Goal: Information Seeking & Learning: Learn about a topic

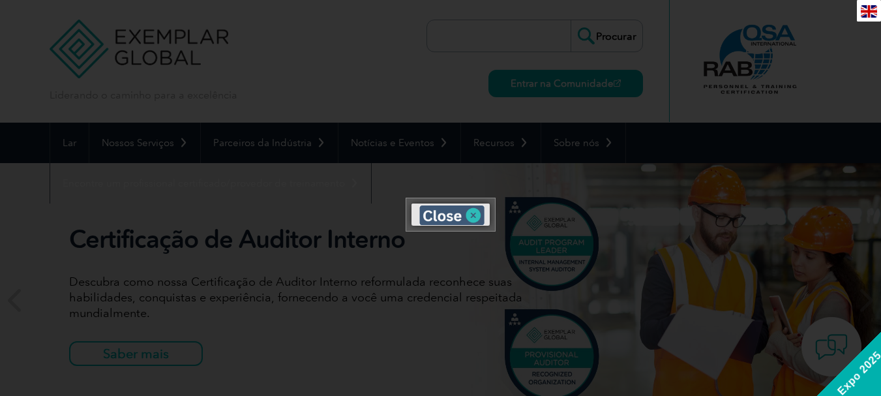
click at [471, 214] on img at bounding box center [451, 215] width 65 height 20
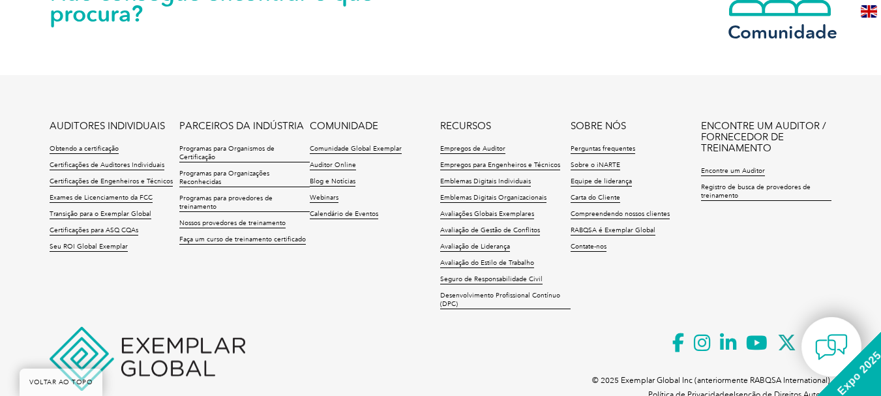
scroll to position [3190, 0]
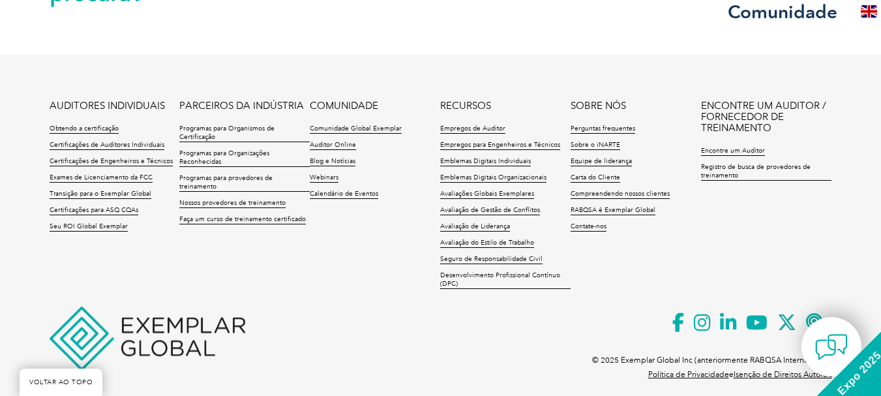
click at [53, 377] on link "VOLTAR AO TOPO" at bounding box center [61, 381] width 83 height 27
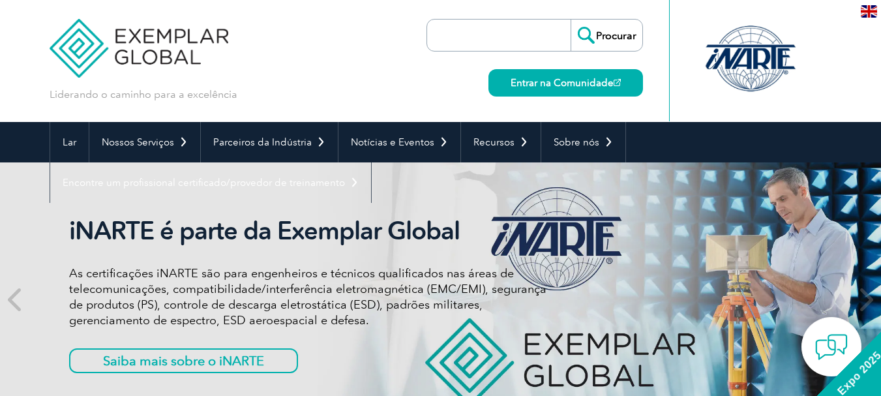
scroll to position [0, 0]
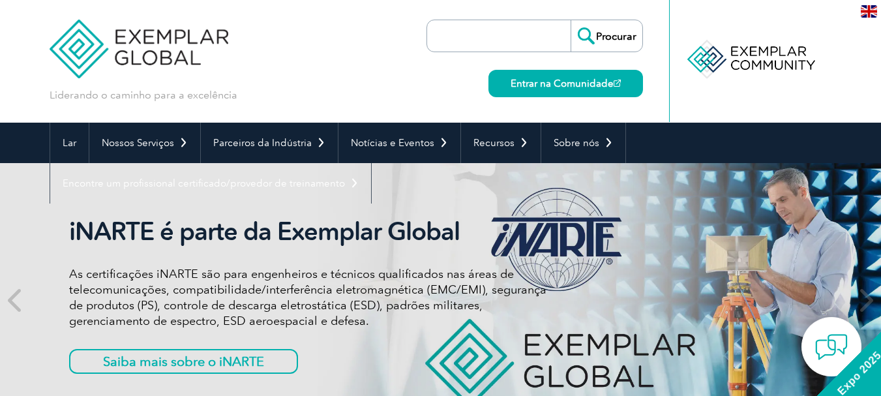
click at [871, 12] on img at bounding box center [868, 11] width 16 height 12
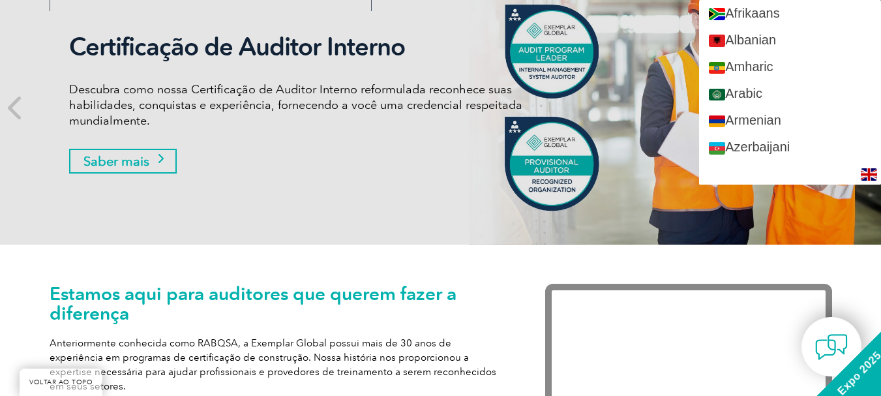
scroll to position [196, 0]
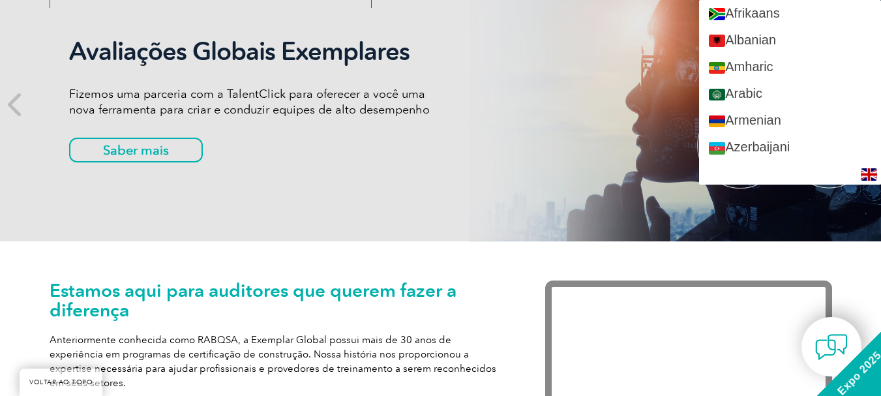
click at [659, 153] on div "Avaliações Globais Exemplares Fizemos uma parceria com a TalentClick para ofere…" at bounding box center [441, 104] width 782 height 274
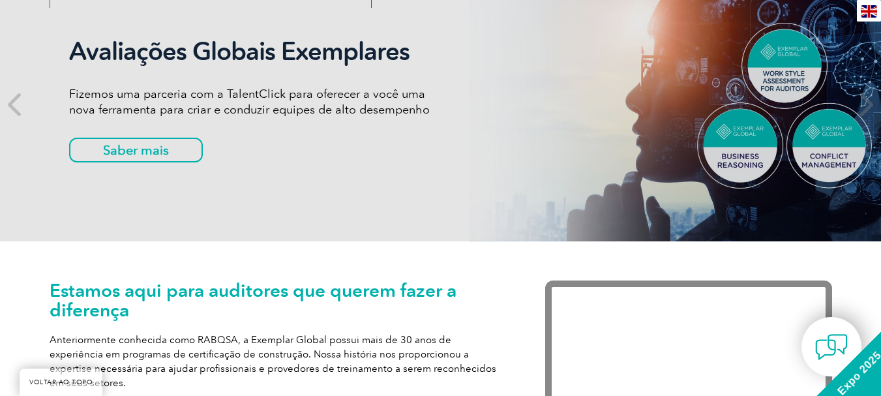
click at [358, 181] on div "Avaliações Globais Exemplares Fizemos uma parceria com a TalentClick para ofere…" at bounding box center [441, 104] width 782 height 274
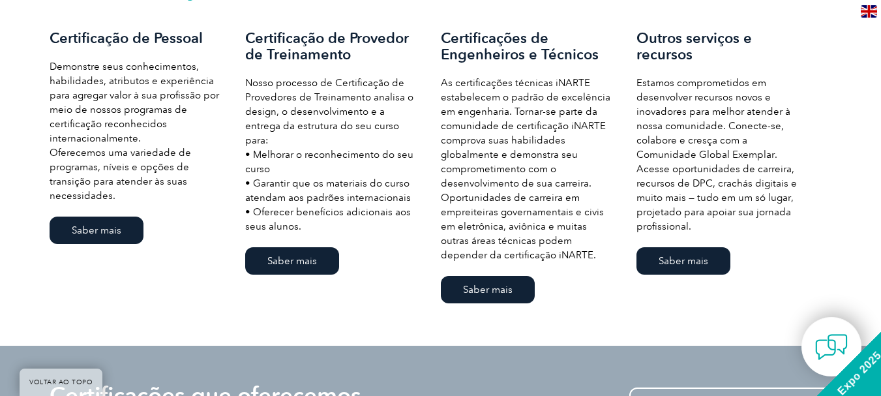
scroll to position [1304, 0]
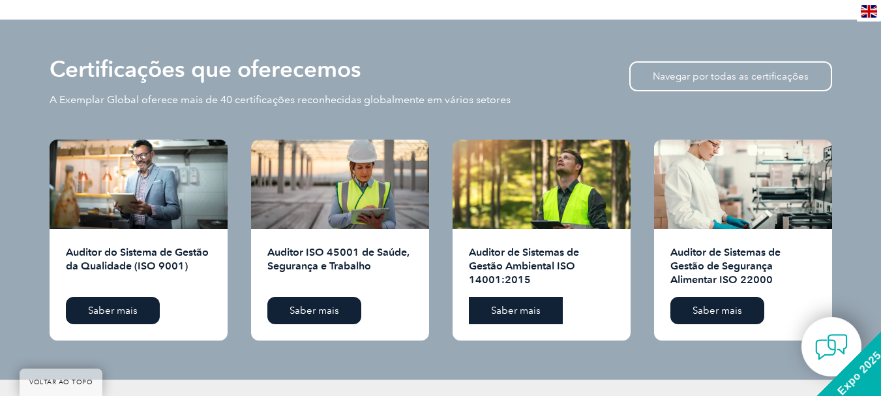
click at [512, 297] on link "Saber mais" at bounding box center [516, 310] width 94 height 27
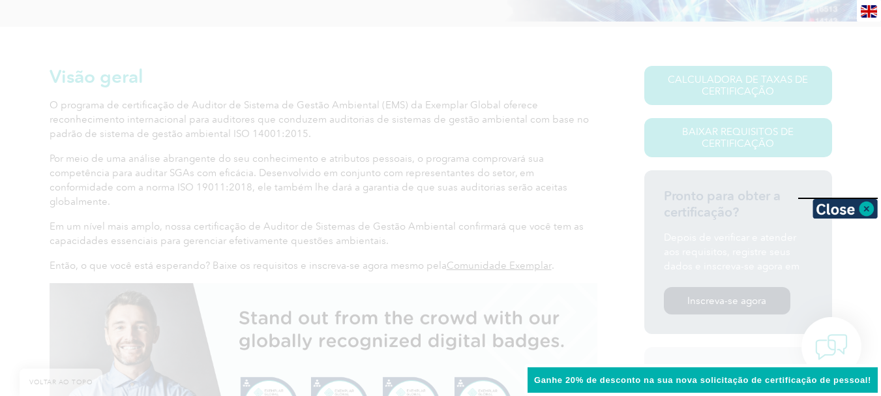
scroll to position [326, 0]
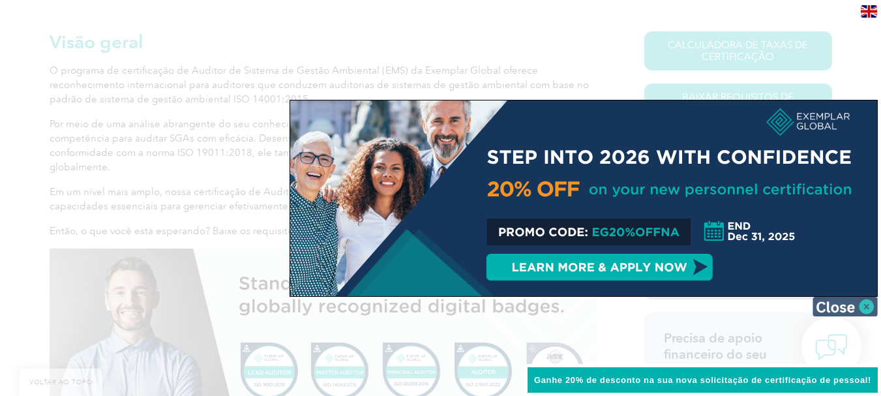
click at [861, 306] on img at bounding box center [844, 307] width 65 height 20
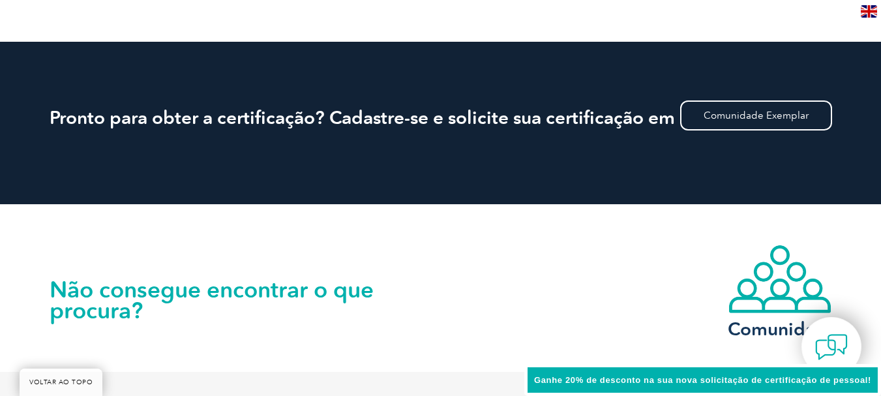
scroll to position [1434, 0]
